Goal: Find specific page/section: Find specific page/section

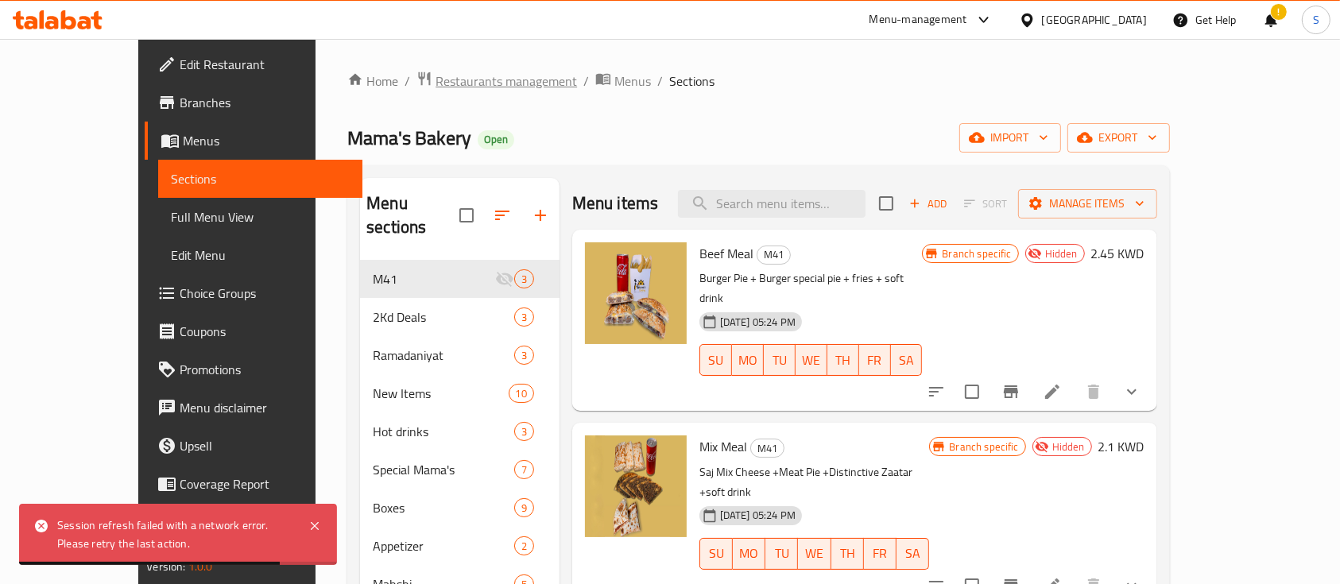
drag, startPoint x: 0, startPoint y: 0, endPoint x: 436, endPoint y: 86, distance: 444.8
click at [436, 86] on span "Restaurants management" at bounding box center [506, 81] width 141 height 19
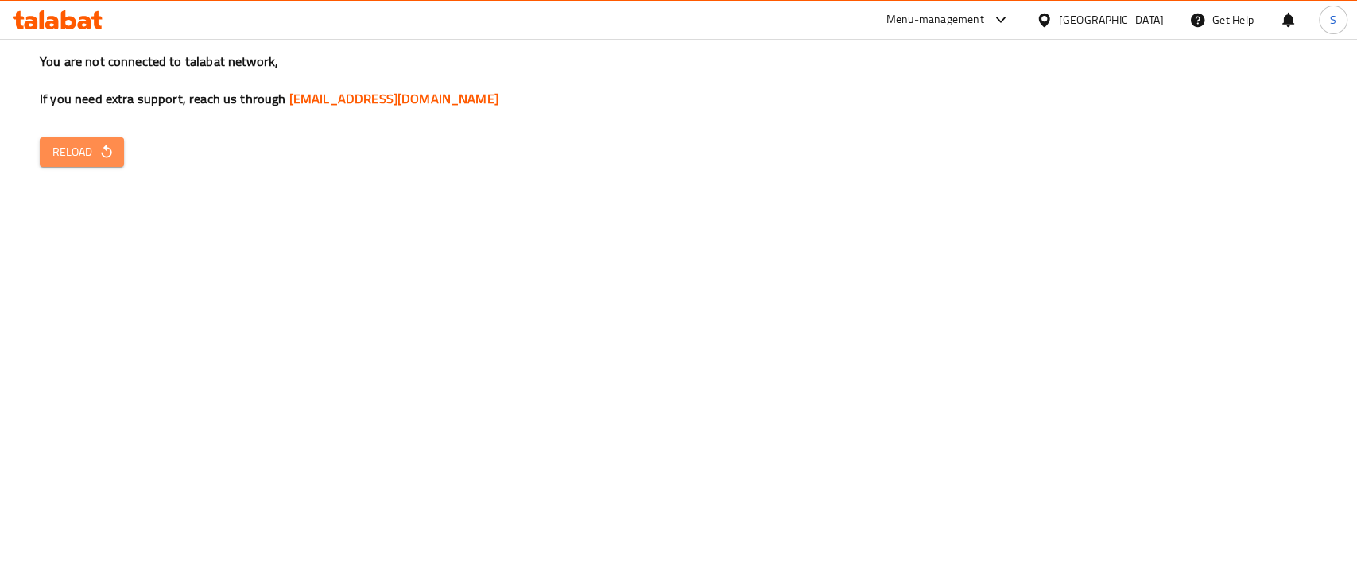
click at [73, 146] on span "Reload" at bounding box center [81, 152] width 59 height 20
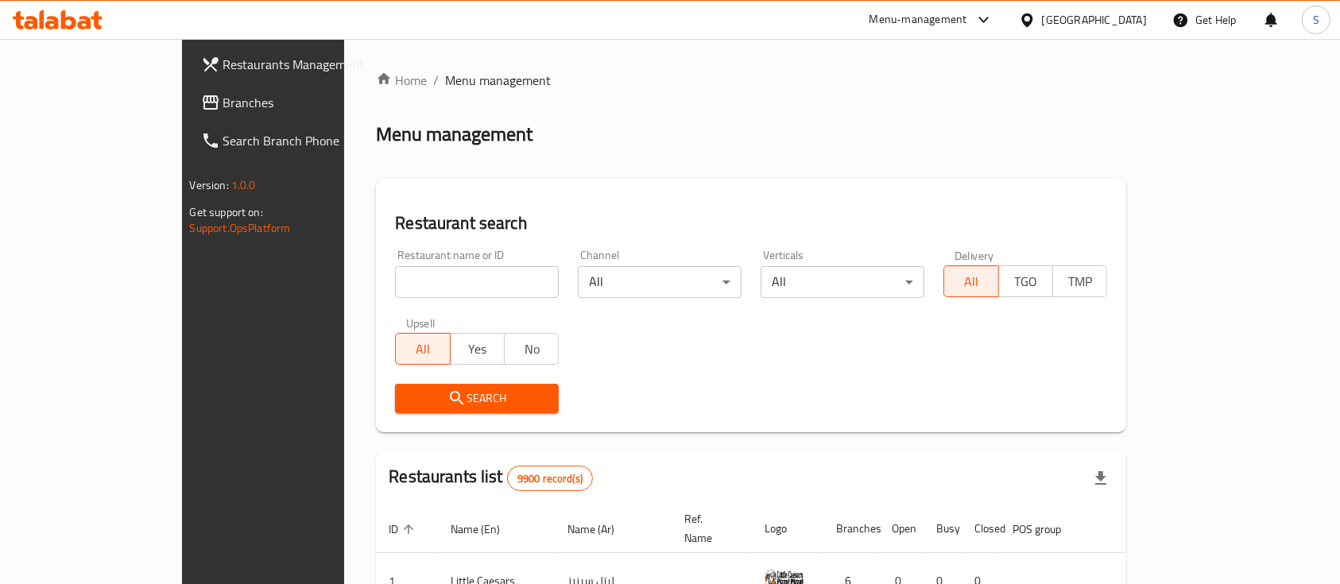
click at [395, 269] on input "search" at bounding box center [477, 282] width 164 height 32
type input "sweetncup"
click at [420, 391] on span "Search" at bounding box center [477, 399] width 138 height 20
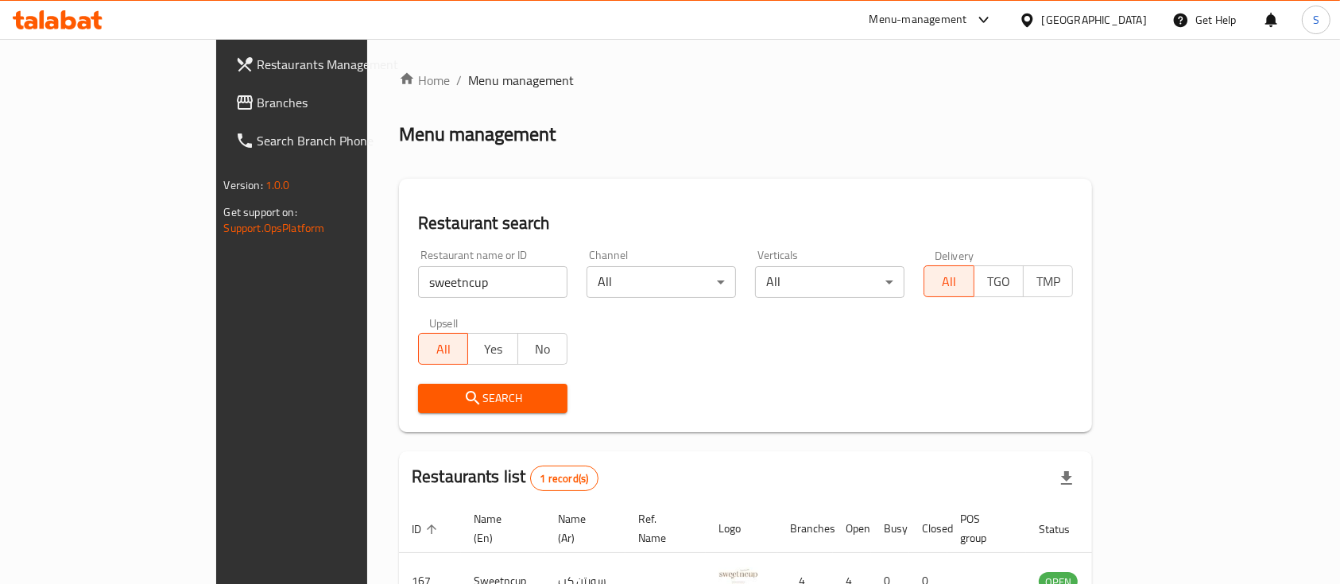
scroll to position [93, 0]
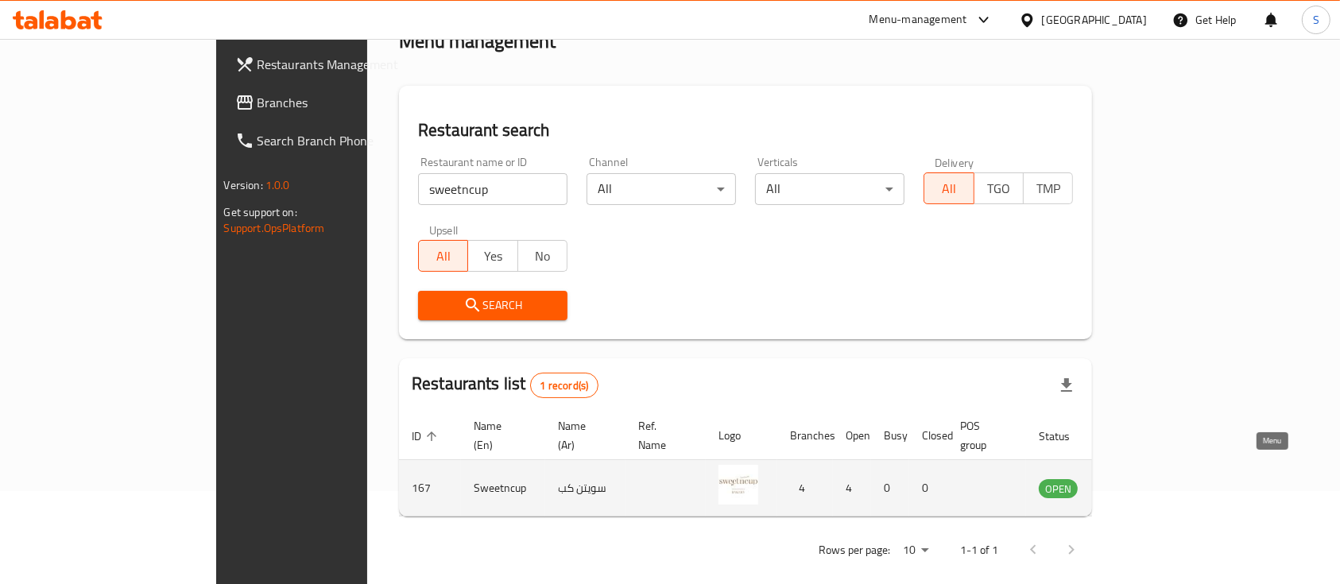
click at [1141, 482] on icon "enhanced table" at bounding box center [1131, 489] width 17 height 14
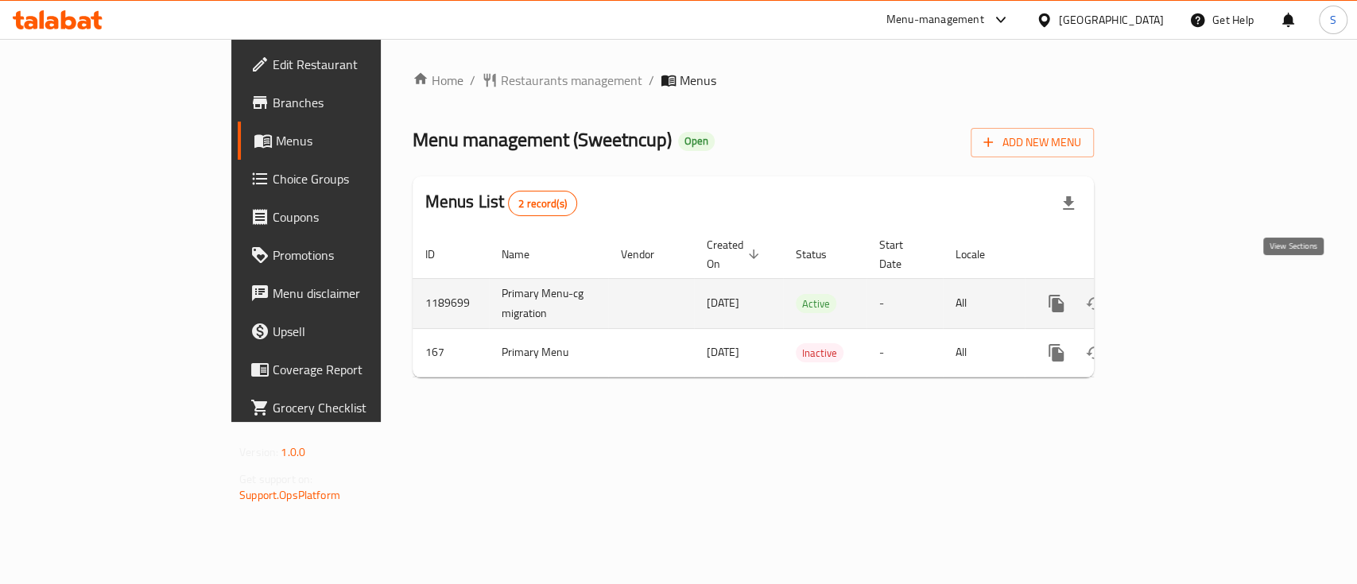
click at [1180, 294] on icon "enhanced table" at bounding box center [1170, 303] width 19 height 19
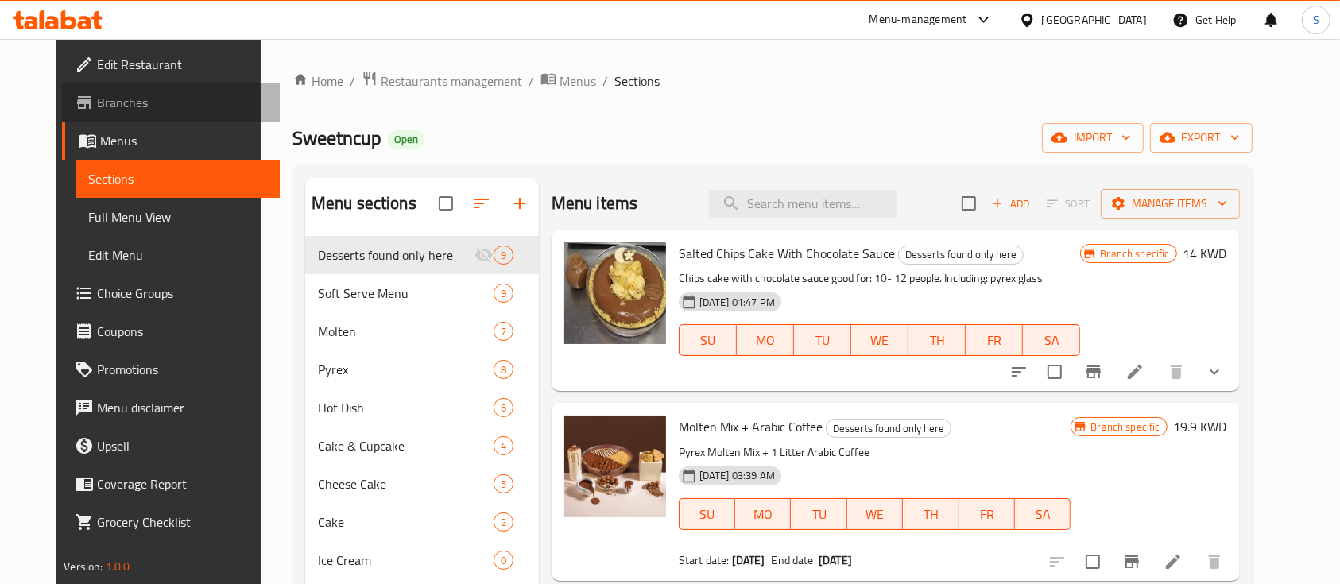
click at [126, 107] on span "Branches" at bounding box center [182, 102] width 170 height 19
